Goal: Book appointment/travel/reservation

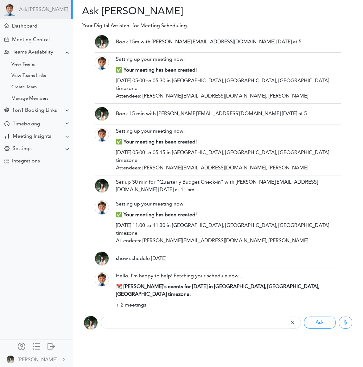
scroll to position [2167, 0]
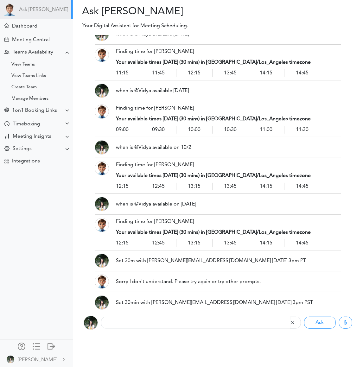
click at [170, 331] on div "Listening... Ask Requests" at bounding box center [218, 322] width 300 height 25
click at [168, 324] on input "text" at bounding box center [195, 323] width 189 height 12
click at [131, 319] on input "text" at bounding box center [195, 323] width 189 height 12
paste input "Book 45m with @[PERSON_NAME] 10am my time / 1pm ET"
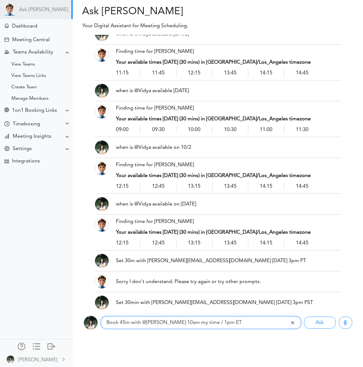
click at [127, 323] on input "Book 45m with @[PERSON_NAME] 10am my time / 1pm ET" at bounding box center [195, 323] width 189 height 12
click at [155, 324] on input "Book 45 min with @[PERSON_NAME] 10am my time / 1pm ET" at bounding box center [195, 323] width 189 height 12
click at [202, 322] on input "Book 45 min with [PERSON_NAME][EMAIL_ADDRESS][DOMAIN_NAME] Fri 10am my time / 1…" at bounding box center [195, 323] width 189 height 12
click at [218, 322] on input "Book 45 min with [PERSON_NAME][EMAIL_ADDRESS][DOMAIN_NAME] [DATE] 10am my time …" at bounding box center [195, 323] width 189 height 12
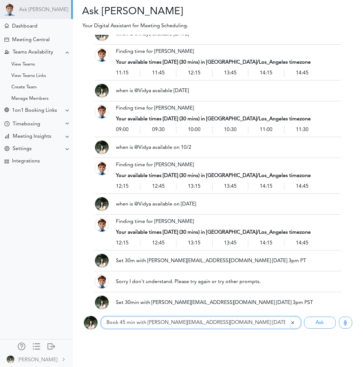
drag, startPoint x: 275, startPoint y: 324, endPoint x: 213, endPoint y: 324, distance: 61.5
click at [213, 324] on input "Book 45 min with [PERSON_NAME][EMAIL_ADDRESS][DOMAIN_NAME] [DATE] 10 am my time…" at bounding box center [195, 323] width 189 height 12
type input "Book 45 min with [PERSON_NAME][EMAIL_ADDRESS][DOMAIN_NAME] [DATE] 1 pm EST"
click at [304, 317] on button "Ask" at bounding box center [320, 323] width 32 height 12
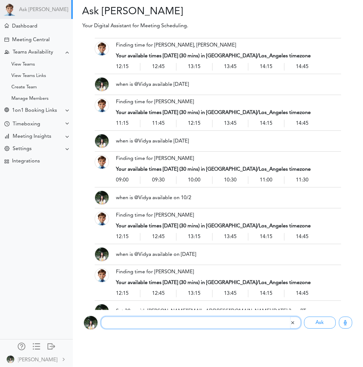
scroll to position [2232, 0]
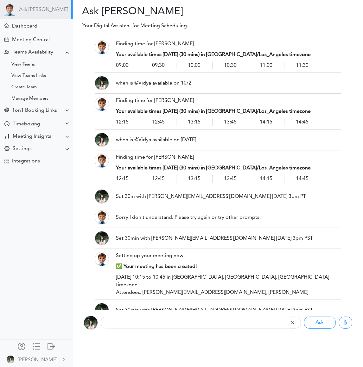
click at [140, 330] on div "Listening..." at bounding box center [201, 323] width 200 height 14
click at [140, 327] on input "text" at bounding box center [195, 323] width 189 height 12
click at [132, 325] on input "text" at bounding box center [195, 323] width 189 height 12
paste input "Create a 15m daily standup with @[PERSON_NAME] at 9am"
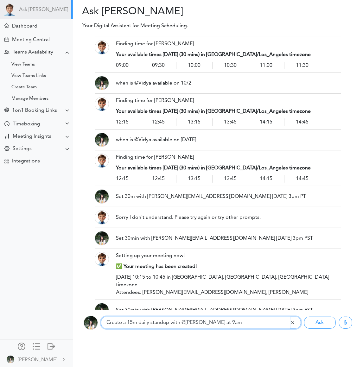
click at [187, 323] on input "Create a 15m daily standup with @[PERSON_NAME] at 9am" at bounding box center [195, 323] width 189 height 12
click at [253, 325] on input "Create a 15m daily standup with [EMAIL_ADDRESS][DOMAIN_NAME] at 9am" at bounding box center [195, 323] width 189 height 12
type input "Create a 15m daily standup with [PERSON_NAME][EMAIL_ADDRESS][DOMAIN_NAME] at 9:…"
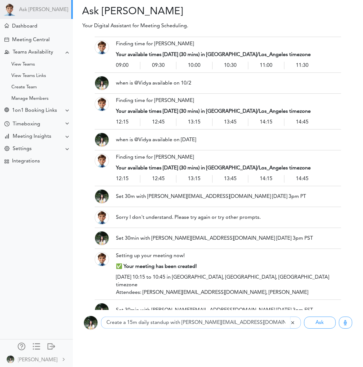
click at [304, 317] on button "Ask" at bounding box center [320, 323] width 32 height 12
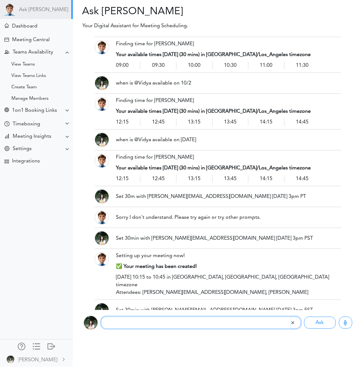
scroll to position [2296, 0]
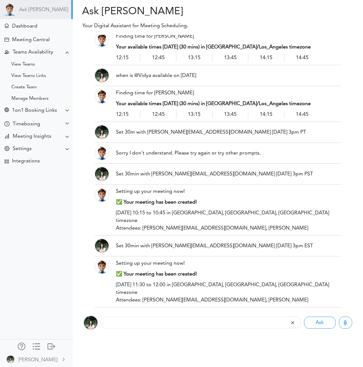
drag, startPoint x: 267, startPoint y: 258, endPoint x: 114, endPoint y: 259, distance: 153.7
copy div "Create a 15m daily standup with [PERSON_NAME][EMAIL_ADDRESS][DOMAIN_NAME] at 9:…"
click at [121, 323] on input "text" at bounding box center [195, 323] width 189 height 12
paste input "Create a 15m daily standup with [PERSON_NAME][EMAIL_ADDRESS][DOMAIN_NAME] at 9:…"
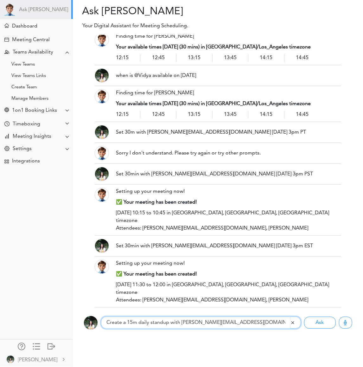
click at [136, 322] on input "Create a 15m daily standup with [PERSON_NAME][EMAIL_ADDRESS][DOMAIN_NAME] at 9:…" at bounding box center [195, 323] width 189 height 12
type input "Create a 15 min daily standup with [PERSON_NAME][EMAIL_ADDRESS][DOMAIN_NAME] at…"
click at [304, 317] on button "Ask" at bounding box center [320, 323] width 32 height 12
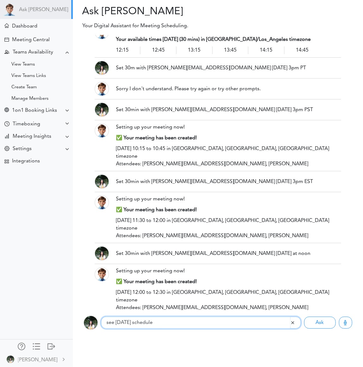
type input "see [DATE] schedule"
click at [304, 317] on button "Ask" at bounding box center [320, 323] width 32 height 12
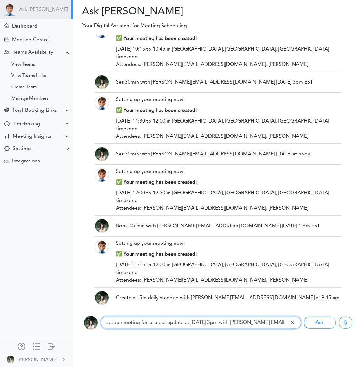
type input "setup meeting for project update at [DATE] 3pm with [PERSON_NAME][EMAIL_ADDRESS…"
click at [304, 317] on button "Ask" at bounding box center [320, 323] width 32 height 12
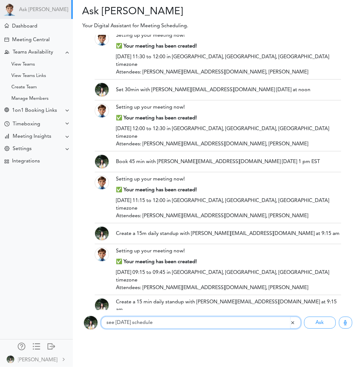
type input "see [DATE] schedule"
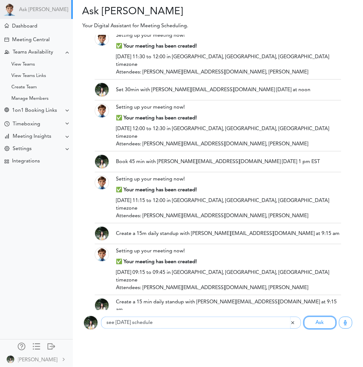
click at [304, 317] on button "Ask" at bounding box center [320, 323] width 32 height 12
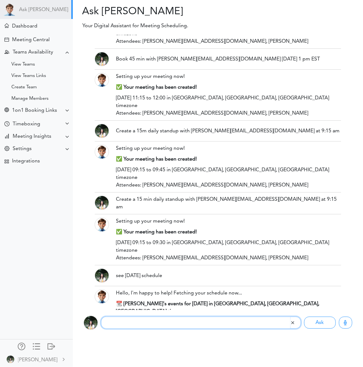
scroll to position [2638, 0]
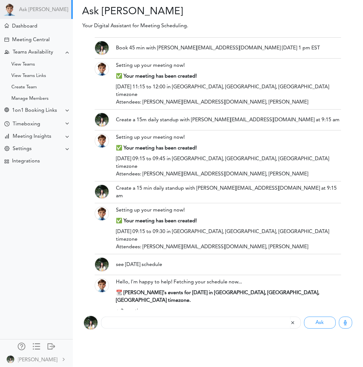
drag, startPoint x: 115, startPoint y: 144, endPoint x: 306, endPoint y: 145, distance: 191.1
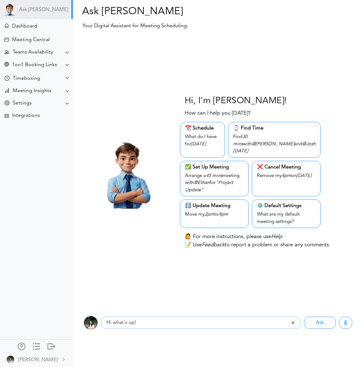
click at [130, 318] on input "Hi what's up!" at bounding box center [195, 323] width 189 height 12
type input "see [DATE] schedule"
click at [304, 317] on button "Ask" at bounding box center [320, 323] width 32 height 12
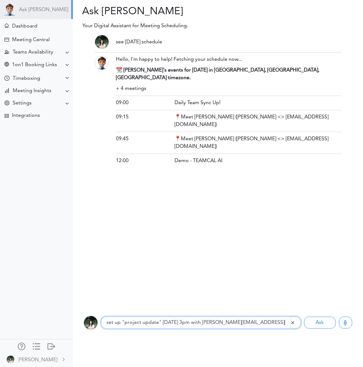
type input "set up "project update" on thursday 3pm with emmao@ucdavis.edu"
click at [304, 317] on button "Ask" at bounding box center [320, 323] width 32 height 12
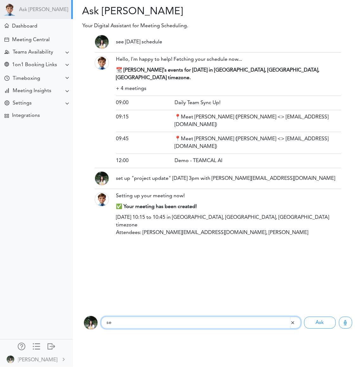
type input "s"
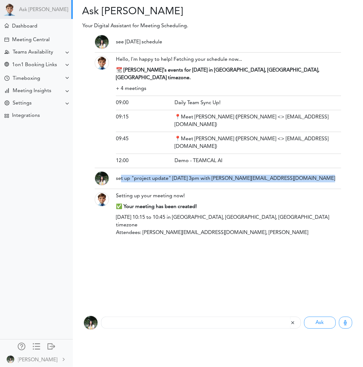
drag, startPoint x: 272, startPoint y: 163, endPoint x: 121, endPoint y: 159, distance: 151.2
click at [121, 159] on div "see thursday schedule Hello, I'm happy to help! Fetching your schedule now... 📆…" at bounding box center [218, 172] width 247 height 275
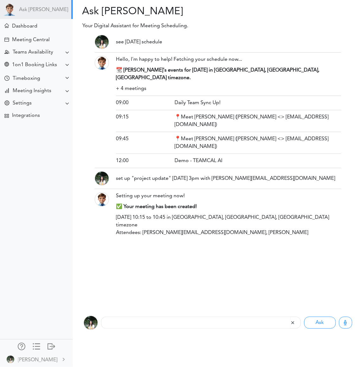
click at [116, 171] on div "set up "project update" on thursday 3pm with emmao@ucdavis.edu" at bounding box center [228, 178] width 235 height 14
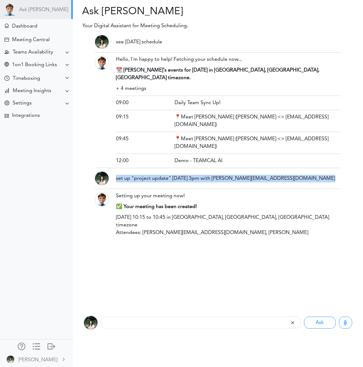
drag, startPoint x: 116, startPoint y: 157, endPoint x: 275, endPoint y: 159, distance: 159.4
click at [275, 171] on div "set up "project update" on thursday 3pm with emmao@ucdavis.edu" at bounding box center [228, 178] width 235 height 14
copy div "set up "project update" on thursday 3pm with emmao@ucdavis.edu"
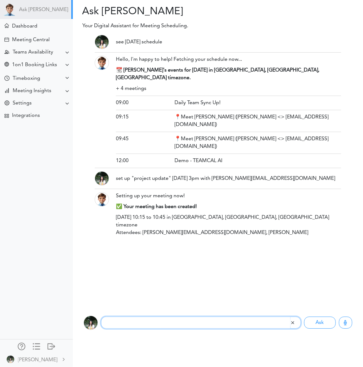
click at [135, 325] on input "text" at bounding box center [195, 323] width 189 height 12
paste input "set up "project update" on thursday 3pm with emmao@ucdavis.edu"
click at [180, 322] on input "set up "project update" on thursday 3pm with emmao@ucdavis.edu" at bounding box center [195, 323] width 189 height 12
click at [191, 322] on input "set up "project update" on thursday 3pm with emmao@ucdavis.edu" at bounding box center [195, 323] width 189 height 12
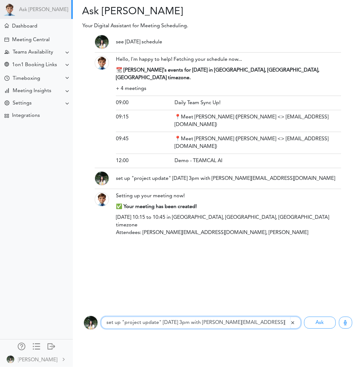
click at [191, 322] on input "set up "project update" on thursday 3pm with emmao@ucdavis.edu" at bounding box center [195, 323] width 189 height 12
click at [233, 321] on input "set up "project update" on thursday at 3pm with emmao@ucdavis.edu" at bounding box center [195, 323] width 189 height 12
type input "set up "project update" on thursday at 3pm with emmao@ucdavis.edu"
click at [304, 317] on button "Ask" at bounding box center [320, 323] width 32 height 12
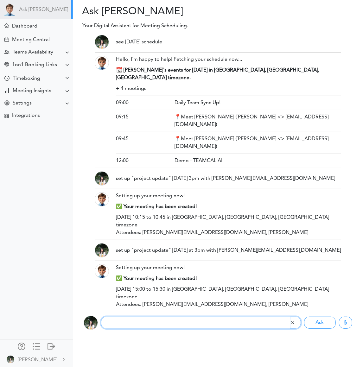
click at [208, 321] on input "text" at bounding box center [195, 323] width 189 height 12
type input "see [DATE] schedule"
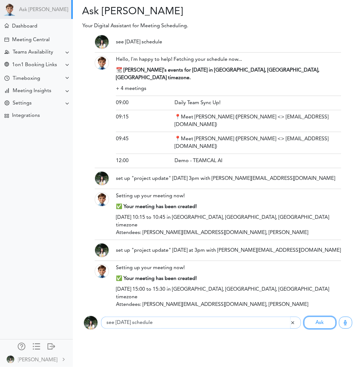
click at [304, 317] on button "Ask" at bounding box center [320, 323] width 32 height 12
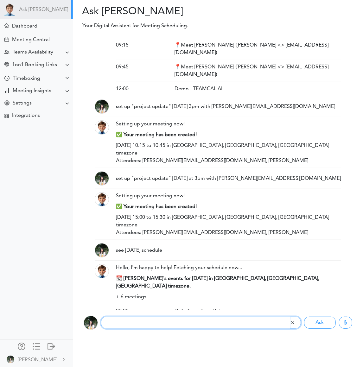
scroll to position [102, 0]
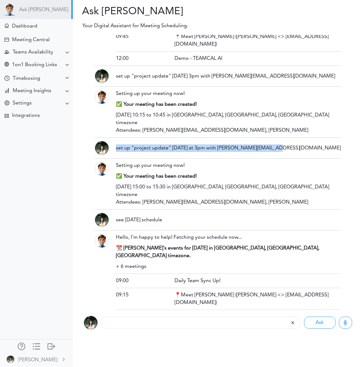
drag, startPoint x: 291, startPoint y: 116, endPoint x: 131, endPoint y: 111, distance: 159.8
click at [131, 141] on div "set up "project update" on thursday at 3pm with emmao@ucdavis.edu" at bounding box center [228, 148] width 235 height 14
copy div "set up "project update" on thursday at 3pm with emmao@ucdavis.edu"
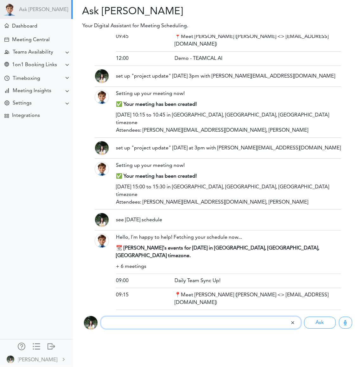
click at [135, 327] on input "text" at bounding box center [195, 323] width 189 height 12
paste input "set up "project update" on thursday at 3pm with emmao@ucdavis.edu"
click at [200, 324] on input "set up "project update" on thursday at 3pm with emmao@ucdavis.edu" at bounding box center [195, 323] width 189 height 12
click at [160, 324] on input "set up "project update" on thursday at 3pm with emmao@ucdavis.edu" at bounding box center [195, 323] width 189 height 12
click at [194, 324] on input "set up project update on thursday at 3pm with emmao@ucdavis.edu" at bounding box center [195, 323] width 189 height 12
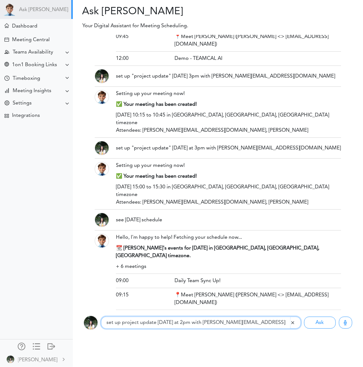
type input "set up project update on thursday at 2pm with emmao@ucdavis.edu"
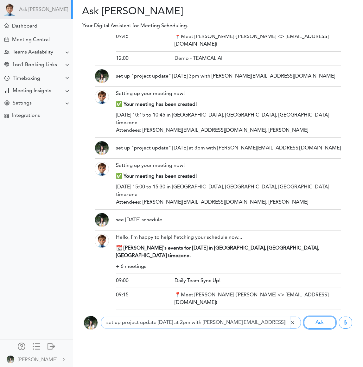
click at [304, 317] on button "Ask" at bounding box center [320, 323] width 32 height 12
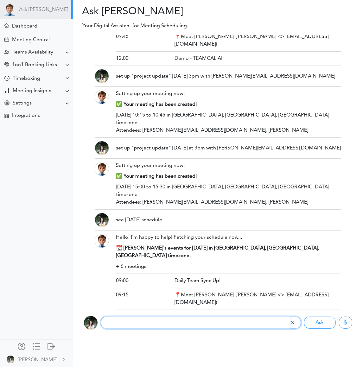
scroll to position [167, 0]
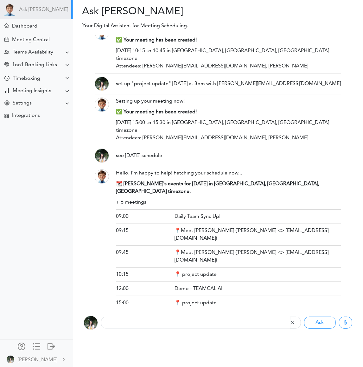
drag, startPoint x: 168, startPoint y: 121, endPoint x: 114, endPoint y: 119, distance: 53.9
click at [114, 149] on div "see [DATE] schedule" at bounding box center [228, 156] width 235 height 14
copy div "see [DATE] schedule"
click at [153, 323] on input "text" at bounding box center [195, 323] width 189 height 12
paste input "see [DATE] schedule"
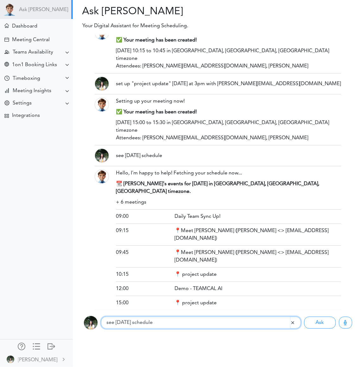
type input "see [DATE] schedule"
click at [304, 317] on button "Ask" at bounding box center [320, 323] width 32 height 12
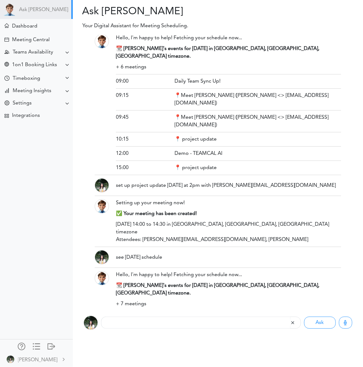
scroll to position [323, 0]
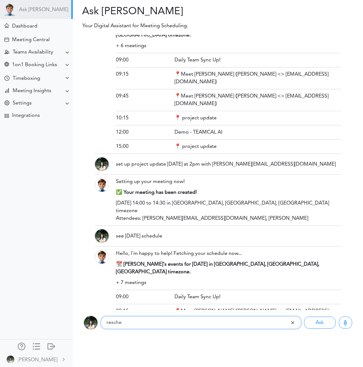
click at [129, 326] on input "resche" at bounding box center [195, 323] width 189 height 12
paste input "Reschedule "Project Update" from Thu 3pm to Thu 4pm"
click at [106, 321] on input "Reschedule "Project Update" from Thu 3pm to Thu 4pm" at bounding box center [195, 323] width 189 height 12
click at [138, 319] on input "reschedule "Project Update" from Thu 3pm to Thu 4pm" at bounding box center [195, 323] width 189 height 12
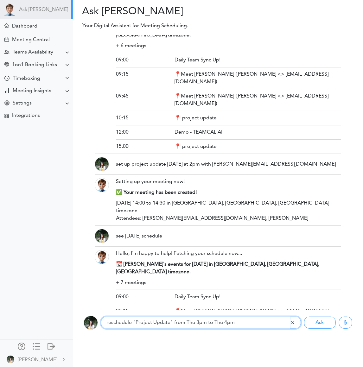
click at [138, 322] on input "reschedule "Project Update" from Thu 3pm to Thu 4pm" at bounding box center [195, 323] width 189 height 12
click at [157, 323] on input "reschedule "project Update" from Thu 3pm to Thu 4pm" at bounding box center [195, 323] width 189 height 12
click at [236, 324] on input "reschedule "project update" from Thu 3pm to Thu 4pm" at bounding box center [195, 323] width 189 height 12
type input "reschedule "project update" from Thu 3pm to Thu 4pm"
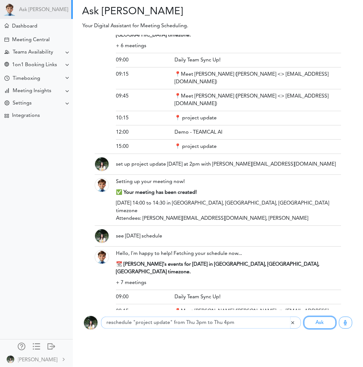
click at [304, 317] on button "Ask" at bounding box center [320, 323] width 32 height 12
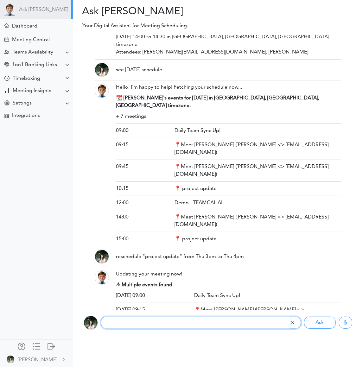
scroll to position [518, 0]
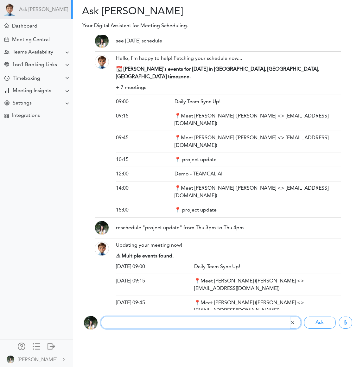
click at [168, 321] on input "text" at bounding box center [195, 323] width 189 height 12
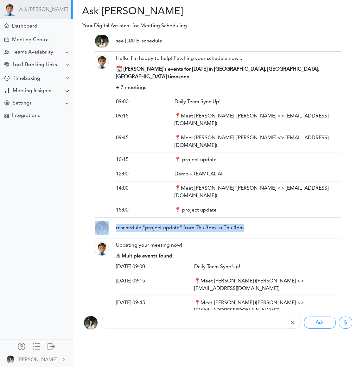
drag, startPoint x: 246, startPoint y: 128, endPoint x: 106, endPoint y: 128, distance: 139.7
click at [106, 221] on div "reschedule "project update" from Thu 3pm to Thu 4pm" at bounding box center [218, 228] width 256 height 14
copy div "reschedule "project update" from Thu 3pm to Thu 4pm"
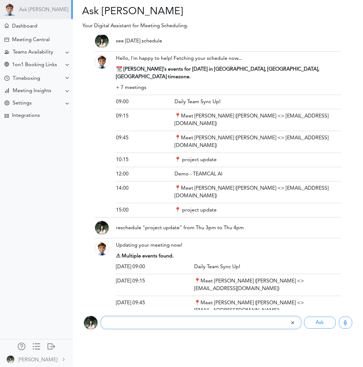
click at [154, 325] on input "text" at bounding box center [195, 323] width 189 height 12
paste input "reschedule "project update" from Thu 3pm to Thu 4pm"
click at [197, 320] on input "reschedule "project update" from Thu 3pm to Thu 4pm" at bounding box center [195, 323] width 189 height 12
click at [235, 323] on input "reschedule "project update" from thursday at 3pm to Thu 4pm" at bounding box center [195, 323] width 189 height 12
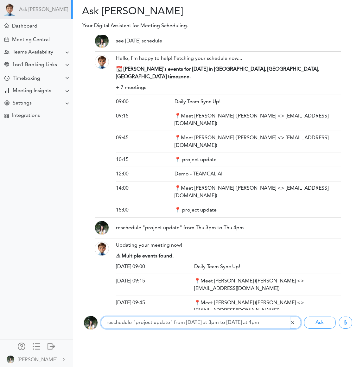
type input "reschedule "project update" from thursday at 3pm to thursday at 4pm"
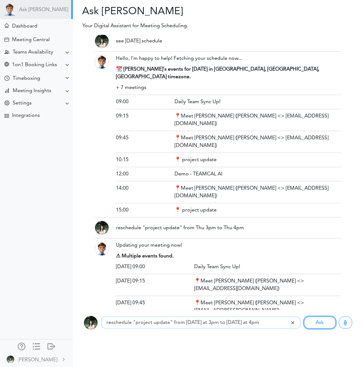
click at [304, 317] on button "Ask" at bounding box center [320, 323] width 32 height 12
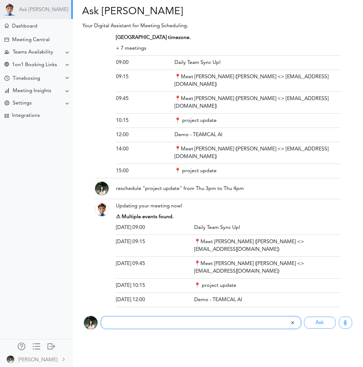
scroll to position [561, 0]
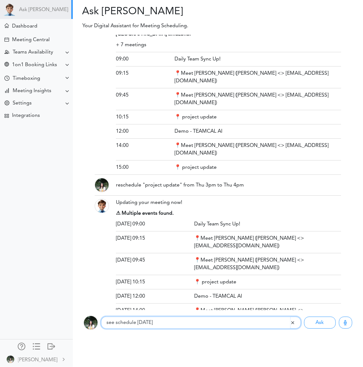
type input "see schedule today"
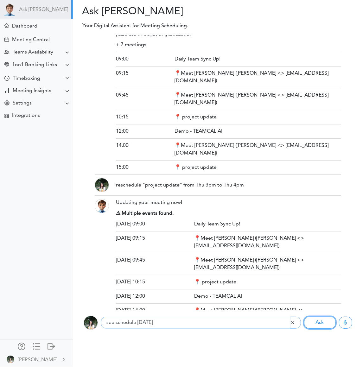
click at [304, 317] on button "Ask" at bounding box center [320, 323] width 32 height 12
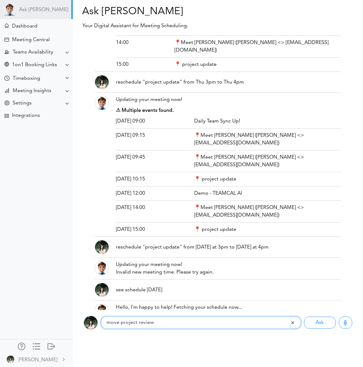
scroll to position [705, 0]
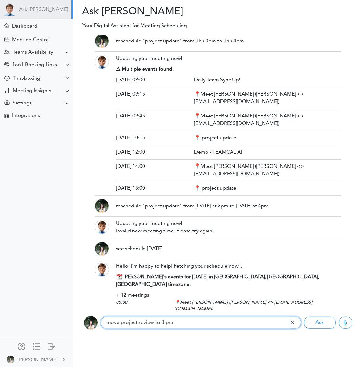
type input "move project review to 3 pm"
click at [304, 317] on button "Ask" at bounding box center [320, 323] width 32 height 12
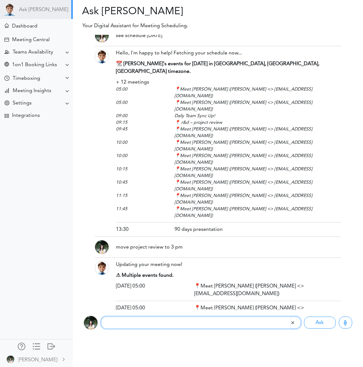
scroll to position [919, 0]
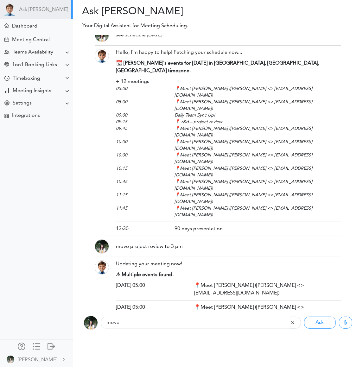
drag, startPoint x: 251, startPoint y: 189, endPoint x: 186, endPoint y: 189, distance: 64.3
click at [186, 340] on div "Monday, September 22 09:15 📍 r&d – project review" at bounding box center [228, 344] width 235 height 8
copy div "📍 r&d – project review"
click at [144, 326] on input "move" at bounding box center [195, 323] width 189 height 12
paste input "📍 r&d – project review"
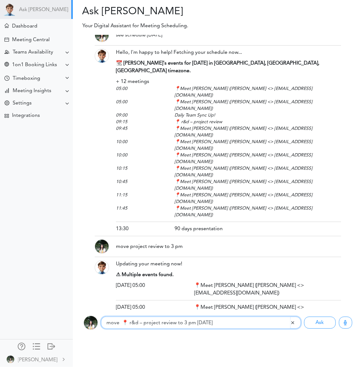
type input "move 📍 r&d – project review to 3 pm today"
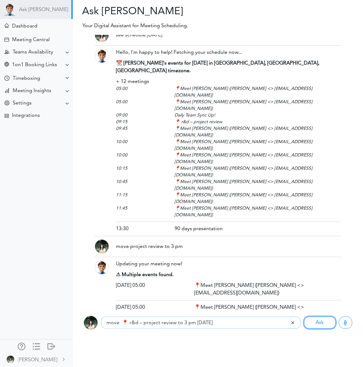
click at [304, 317] on button "Ask" at bounding box center [320, 323] width 32 height 12
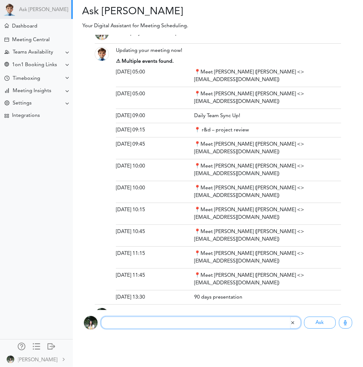
scroll to position [1130, 0]
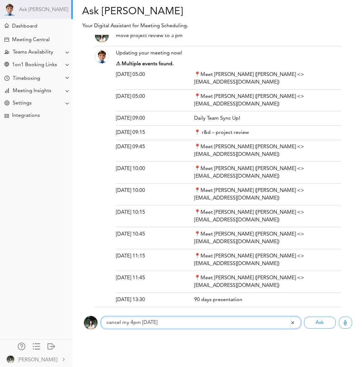
type input "cancel my 4pm on thursday"
click at [304, 317] on button "Ask" at bounding box center [320, 323] width 32 height 12
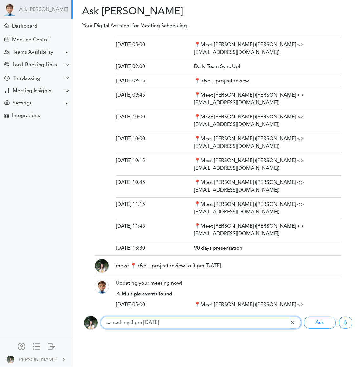
type input "cancel my 3 pm on thursday"
click at [304, 317] on button "Ask" at bounding box center [320, 323] width 32 height 12
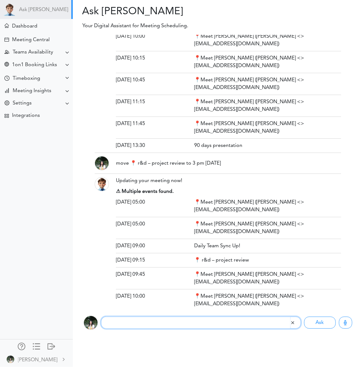
scroll to position [1246, 0]
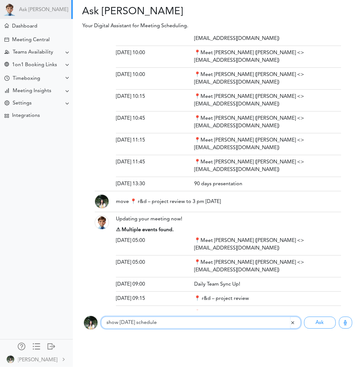
type input "show thursday schedule"
click at [304, 317] on button "Ask" at bounding box center [320, 323] width 32 height 12
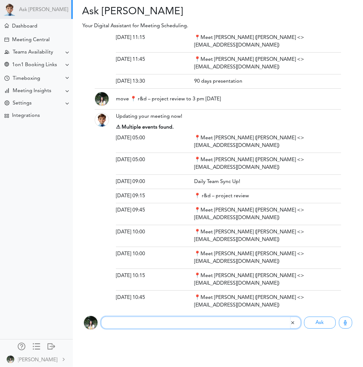
scroll to position [1388, 0]
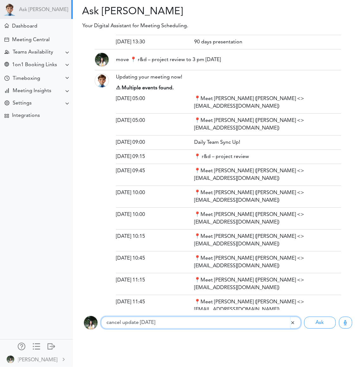
type input "cancel update on thursday"
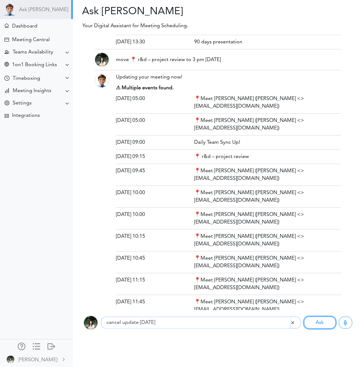
click at [304, 317] on button "Ask" at bounding box center [320, 323] width 32 height 12
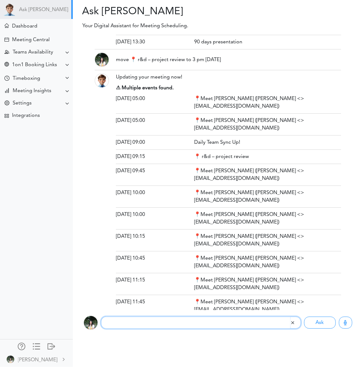
scroll to position [1491, 0]
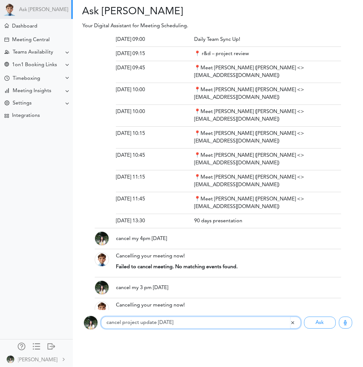
type input "cancel project update on thursday"
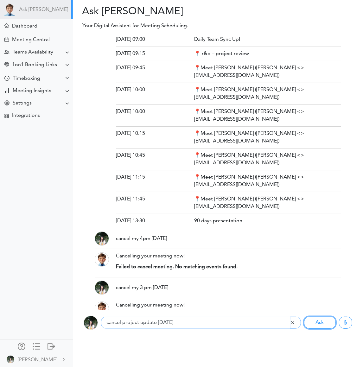
click at [304, 317] on button "Ask" at bounding box center [320, 323] width 32 height 12
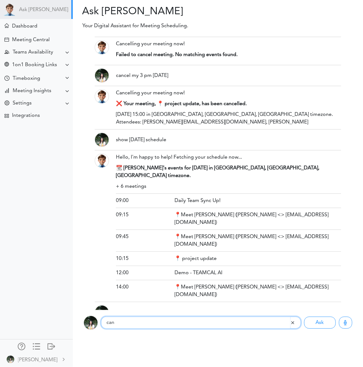
scroll to position [1735, 0]
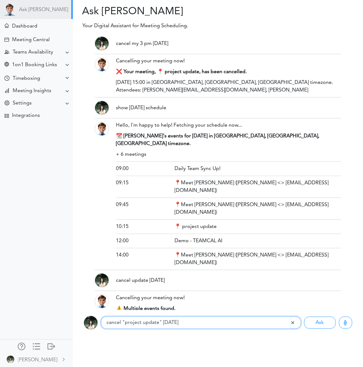
type input "cancel "project update" on thursday"
click at [304, 317] on button "Ask" at bounding box center [320, 323] width 32 height 12
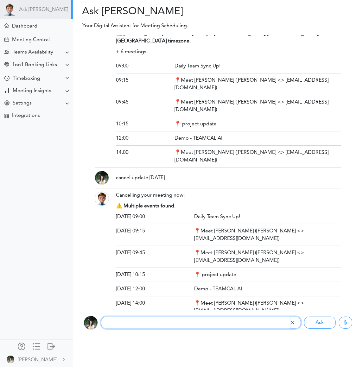
scroll to position [1909, 0]
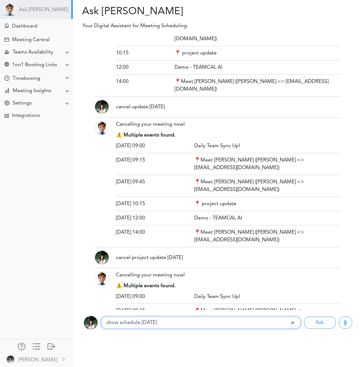
type input "show schedule today"
click at [304, 317] on button "Ask" at bounding box center [320, 323] width 32 height 12
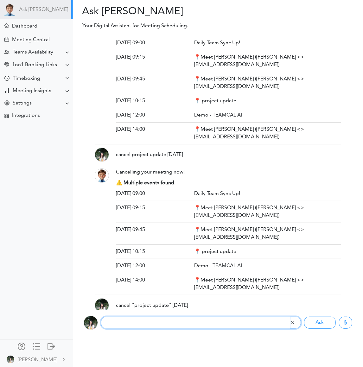
scroll to position [2053, 0]
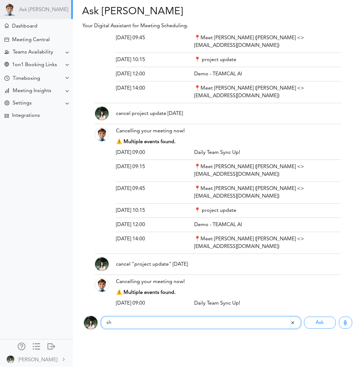
type input "s"
type input "set up meeting at 3 pm today"
click at [304, 317] on button "Ask" at bounding box center [320, 323] width 32 height 12
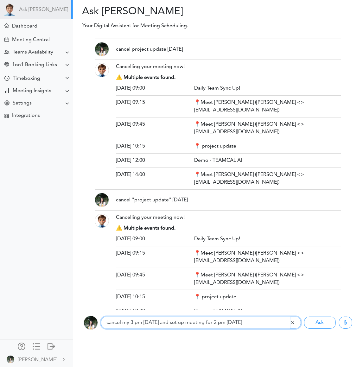
type input "cancel my 3 pm today and set up meeting for 2 pm tomorrow"
click at [304, 317] on button "Ask" at bounding box center [320, 323] width 32 height 12
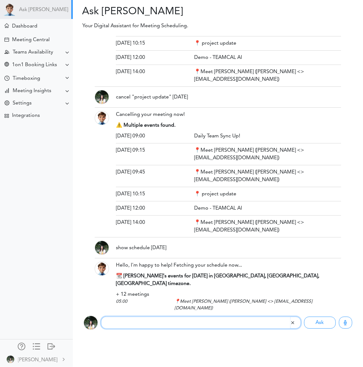
scroll to position [2182, 0]
